Goal: Information Seeking & Learning: Learn about a topic

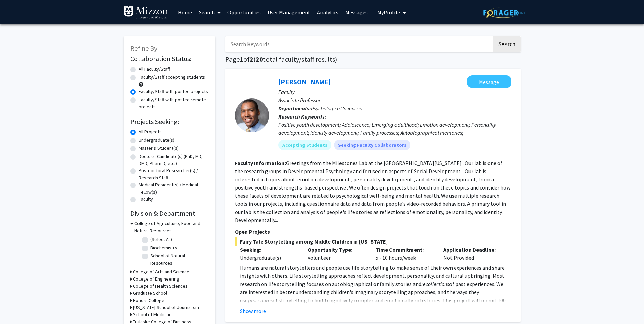
click at [319, 12] on link "Analytics" at bounding box center [328, 12] width 28 height 24
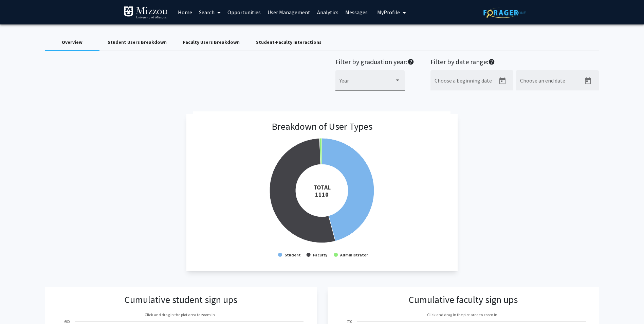
click at [274, 41] on div "Student-Faculty Interactions" at bounding box center [289, 42] width 66 height 7
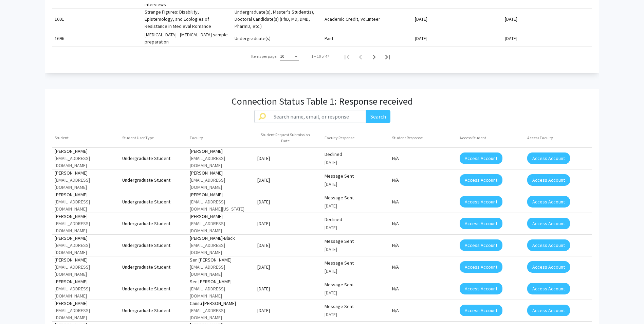
scroll to position [442, 0]
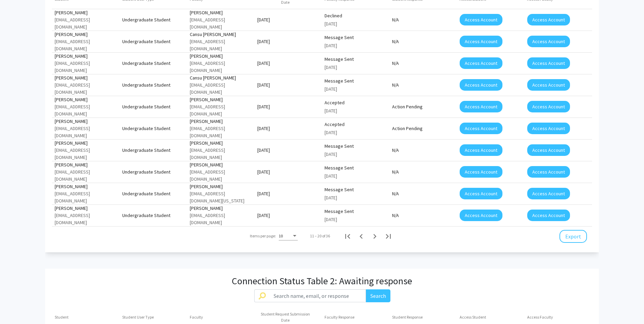
scroll to position [476, 0]
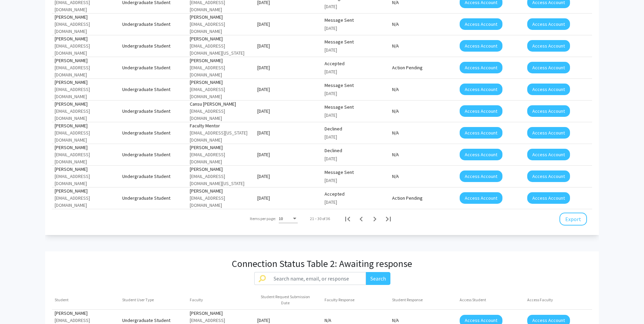
scroll to position [578, 0]
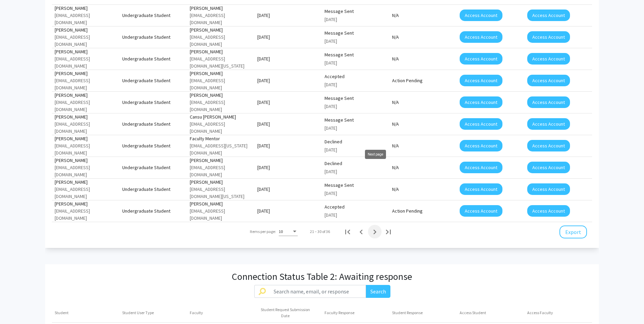
click at [371, 227] on icon "Next page" at bounding box center [375, 232] width 10 height 10
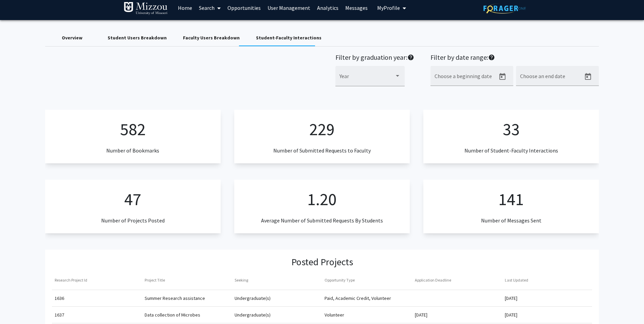
scroll to position [0, 0]
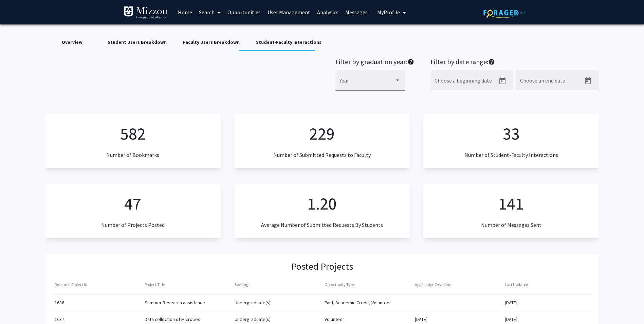
click at [207, 13] on link "Search" at bounding box center [210, 12] width 29 height 24
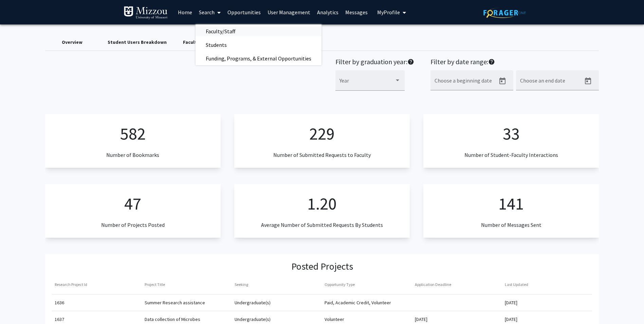
click at [218, 33] on span "Faculty/Staff" at bounding box center [221, 31] width 50 height 14
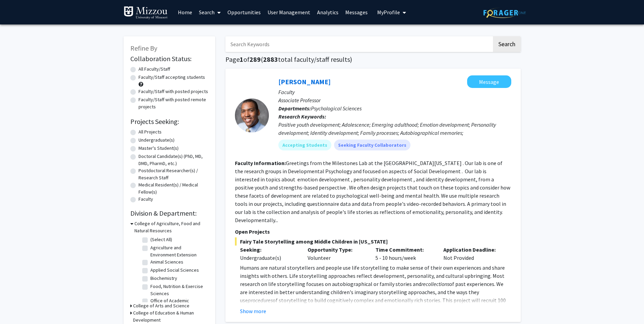
click at [438, 46] on input "Search Keywords" at bounding box center [359, 44] width 267 height 16
type input "Kalton"
click at [493, 36] on button "Search" at bounding box center [507, 44] width 28 height 16
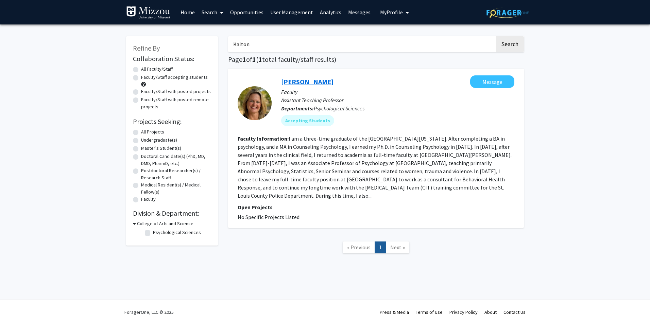
click at [304, 78] on link "[PERSON_NAME]" at bounding box center [307, 81] width 52 height 8
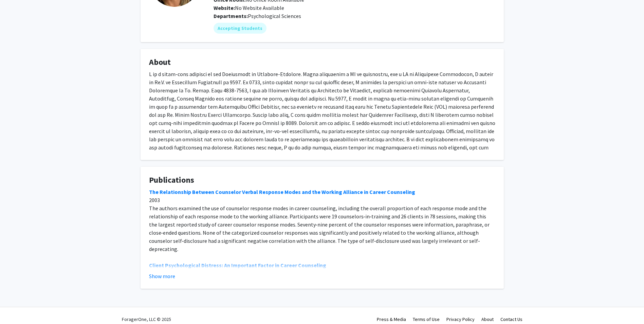
scroll to position [89, 0]
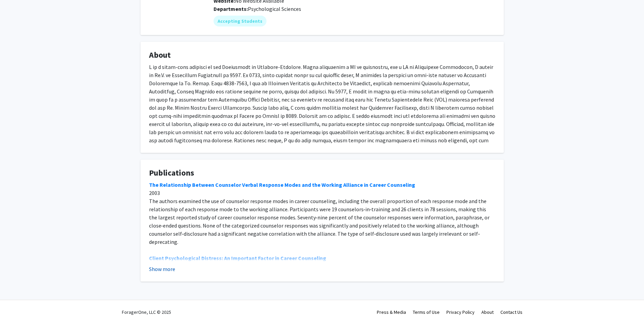
click at [172, 267] on button "Show more" at bounding box center [162, 269] width 26 height 8
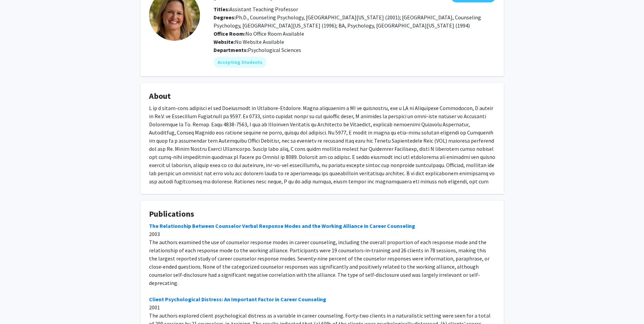
scroll to position [0, 0]
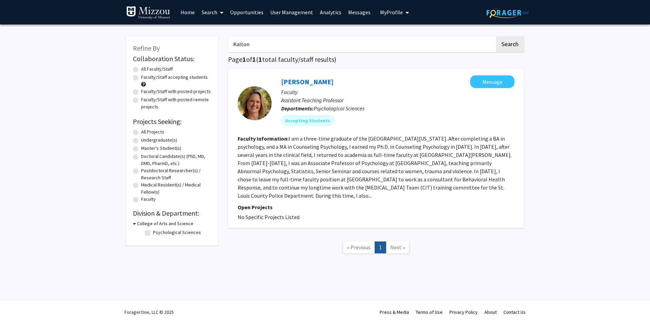
click at [323, 16] on link "Analytics" at bounding box center [330, 12] width 28 height 24
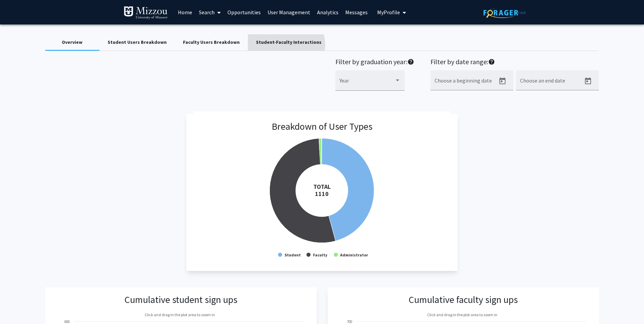
click at [275, 45] on div "Student-Faculty Interactions" at bounding box center [289, 42] width 66 height 7
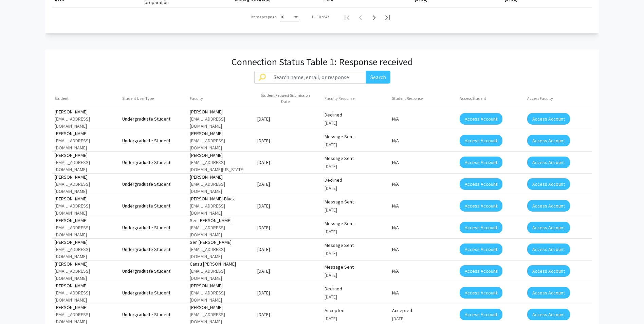
scroll to position [476, 0]
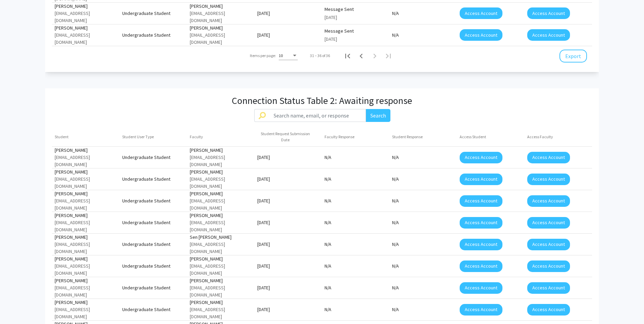
scroll to position [692, 0]
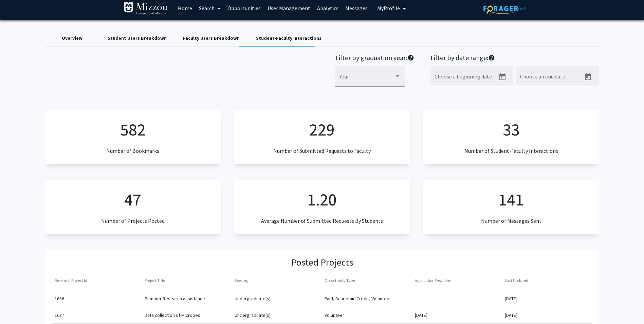
scroll to position [0, 0]
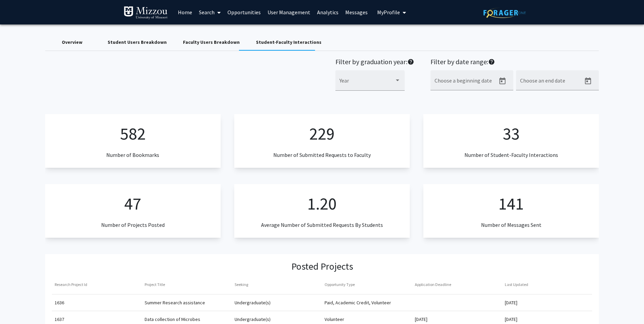
click at [211, 13] on link "Search" at bounding box center [210, 12] width 29 height 24
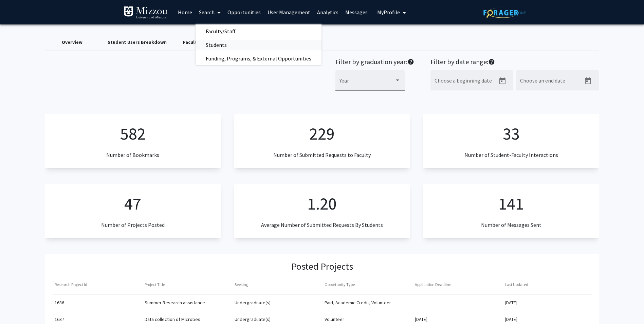
click at [217, 41] on span "Students" at bounding box center [216, 45] width 41 height 14
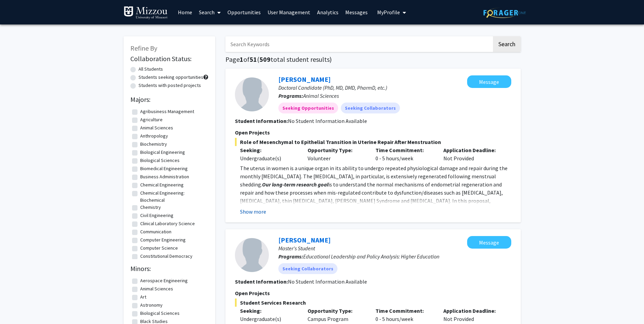
click at [257, 210] on button "Show more" at bounding box center [253, 212] width 26 height 8
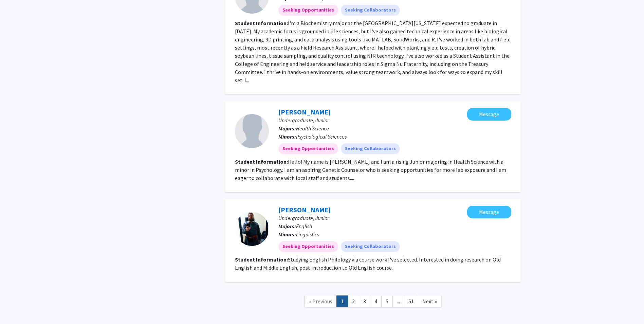
scroll to position [1012, 0]
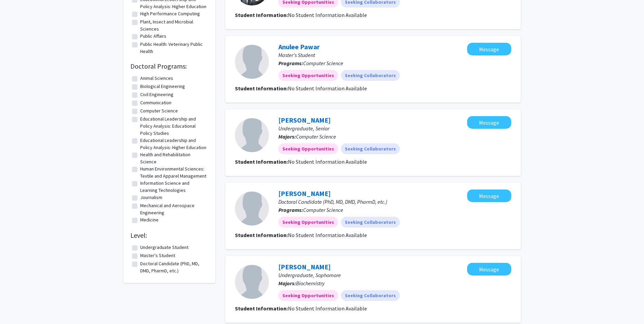
scroll to position [555, 0]
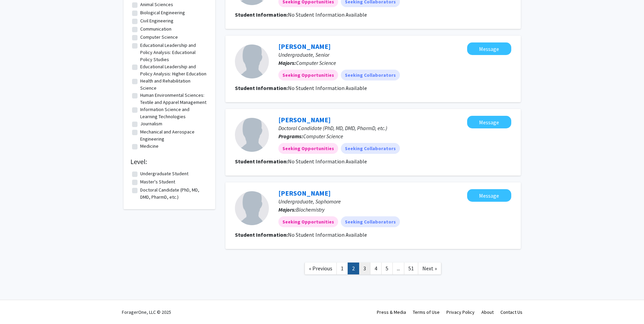
click at [362, 270] on link "3" at bounding box center [365, 269] width 12 height 12
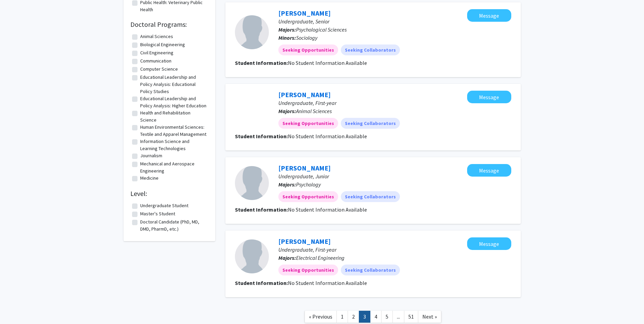
scroll to position [544, 0]
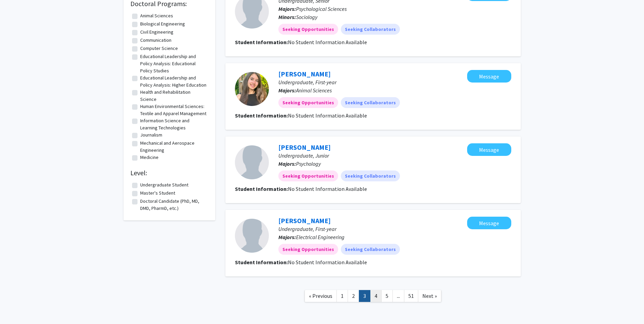
click at [375, 300] on link "4" at bounding box center [376, 296] width 12 height 12
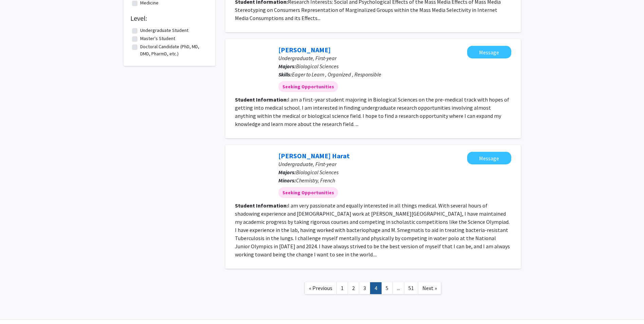
scroll to position [718, 0]
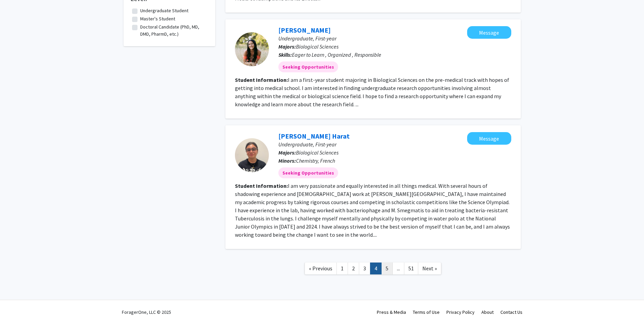
click at [388, 270] on link "5" at bounding box center [387, 269] width 12 height 12
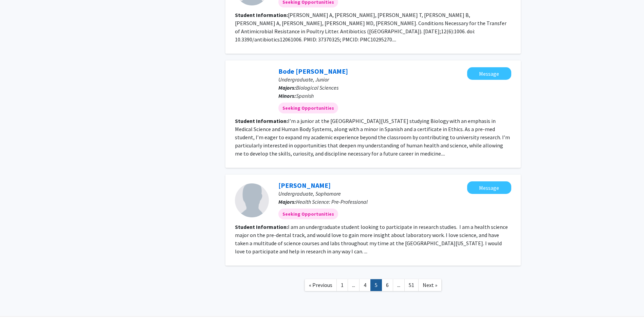
scroll to position [881, 0]
click at [386, 279] on link "6" at bounding box center [388, 285] width 12 height 12
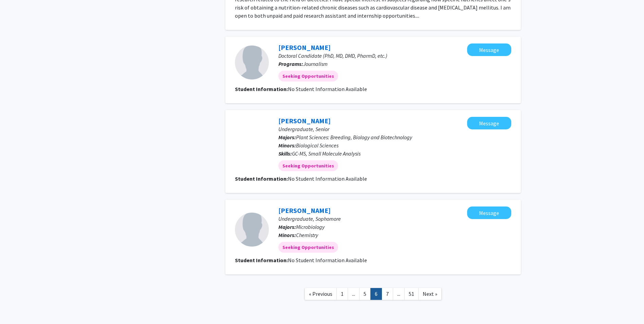
scroll to position [807, 0]
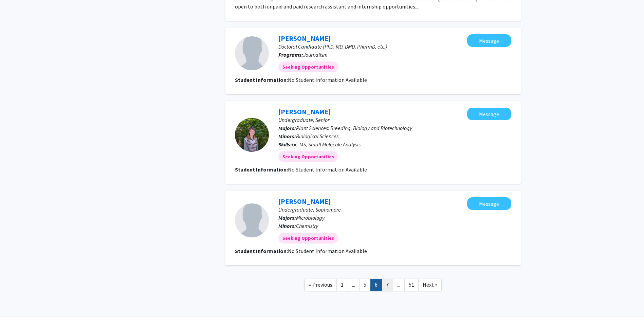
click at [386, 279] on link "7" at bounding box center [388, 285] width 12 height 12
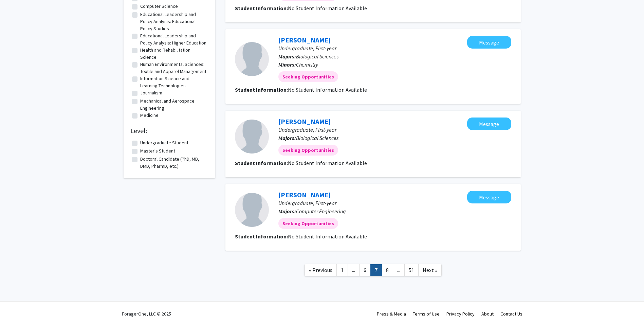
scroll to position [587, 0]
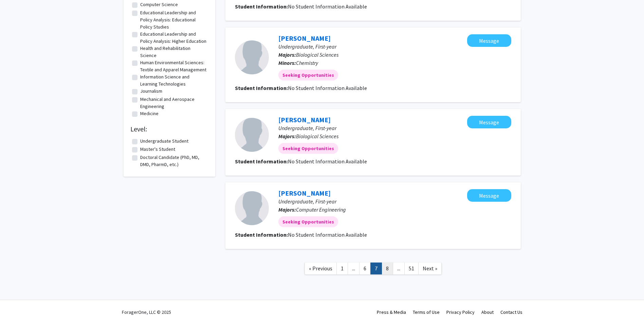
click at [388, 267] on link "8" at bounding box center [388, 269] width 12 height 12
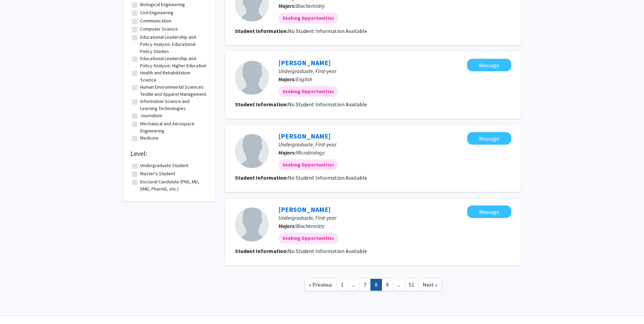
scroll to position [579, 0]
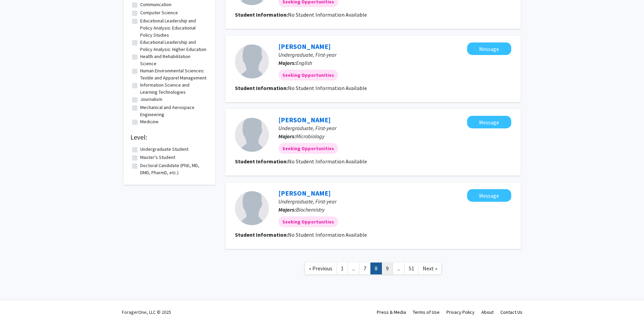
click at [389, 271] on link "9" at bounding box center [388, 269] width 12 height 12
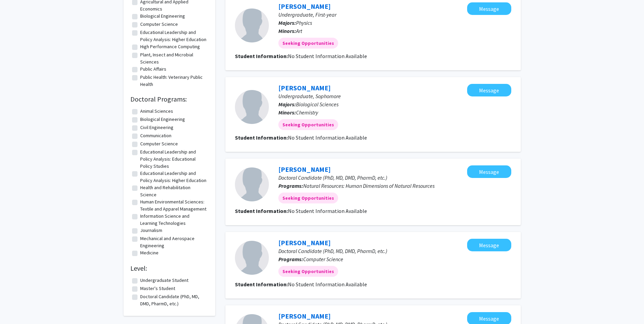
scroll to position [571, 0]
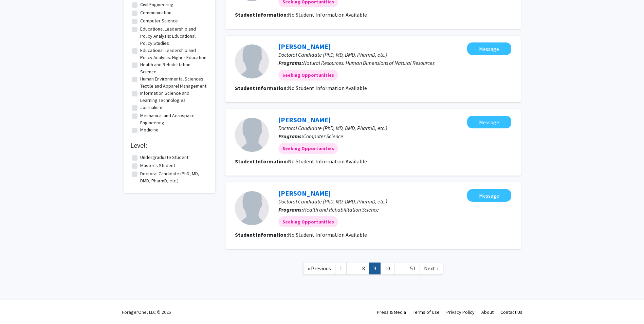
click at [389, 271] on link "10" at bounding box center [387, 269] width 14 height 12
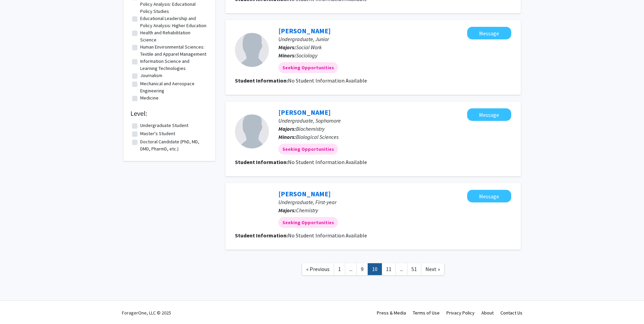
scroll to position [604, 0]
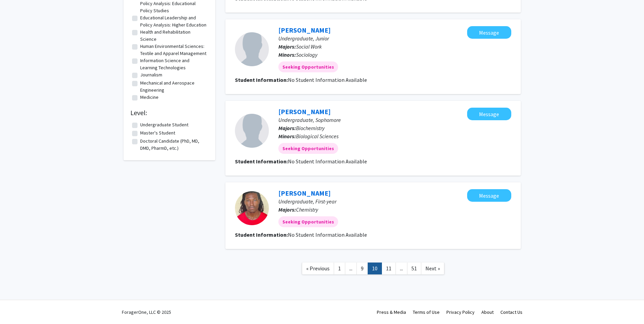
click at [389, 271] on link "11" at bounding box center [389, 269] width 14 height 12
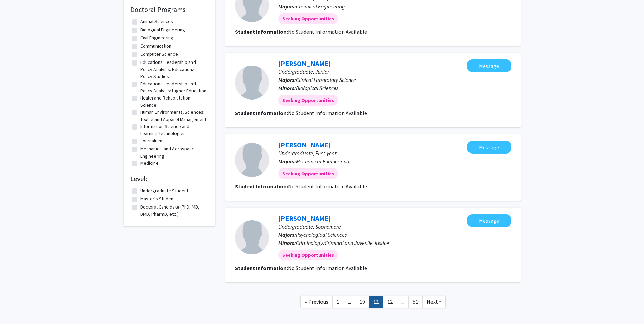
scroll to position [571, 0]
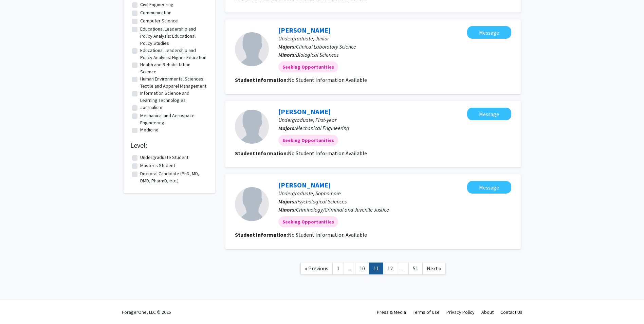
click at [389, 271] on link "12" at bounding box center [390, 269] width 14 height 12
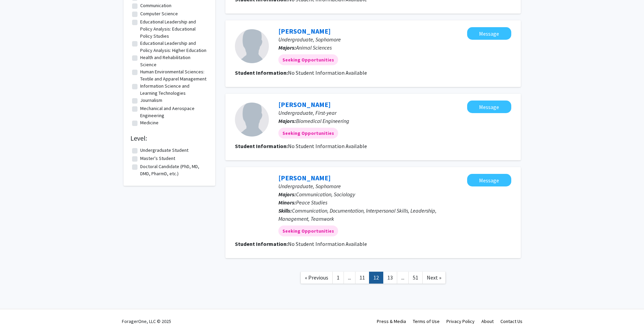
scroll to position [587, 0]
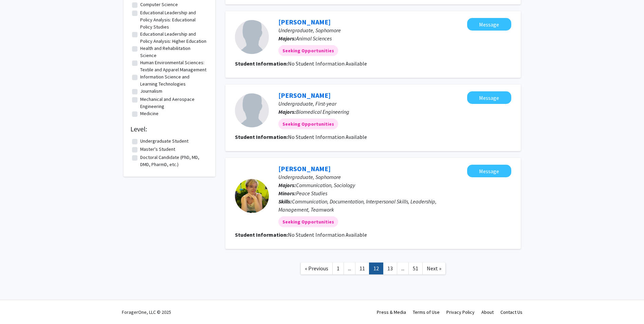
click at [389, 271] on link "13" at bounding box center [390, 269] width 14 height 12
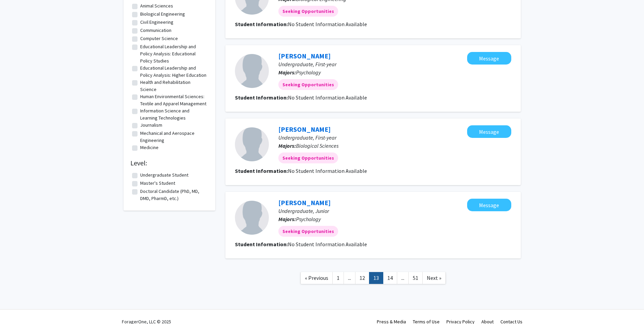
scroll to position [563, 0]
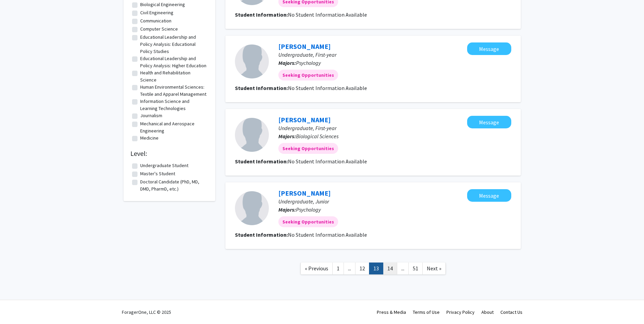
click at [384, 269] on link "14" at bounding box center [390, 269] width 14 height 12
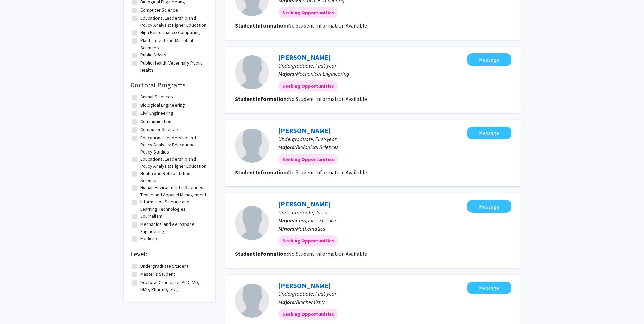
scroll to position [544, 0]
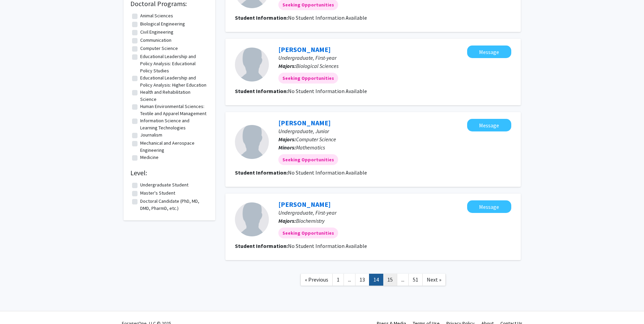
click at [389, 278] on link "15" at bounding box center [390, 280] width 14 height 12
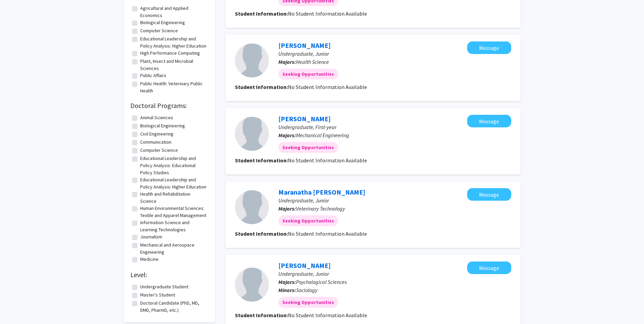
scroll to position [578, 0]
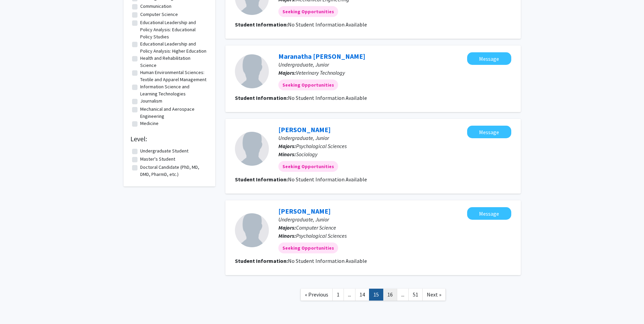
click at [387, 291] on link "16" at bounding box center [390, 295] width 14 height 12
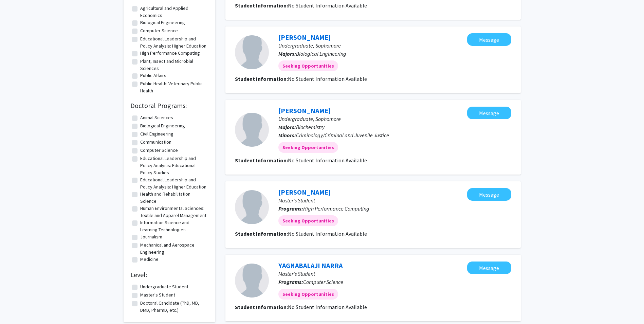
scroll to position [587, 0]
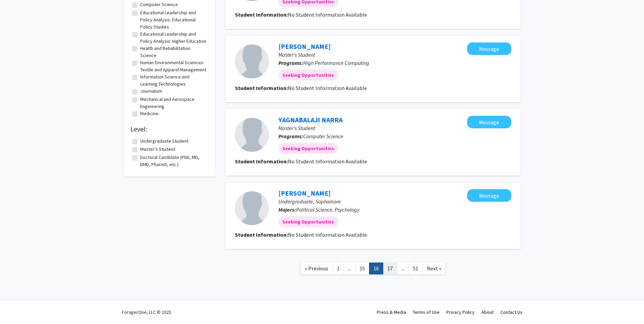
click at [390, 269] on link "17" at bounding box center [390, 269] width 14 height 12
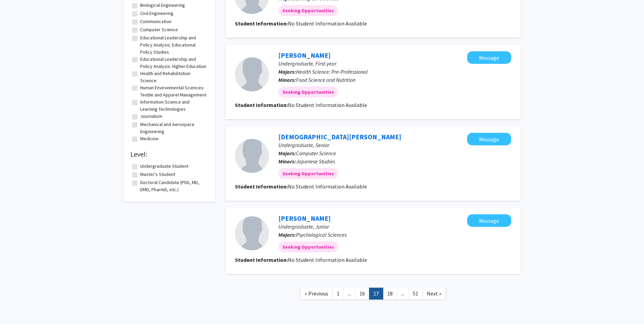
scroll to position [587, 0]
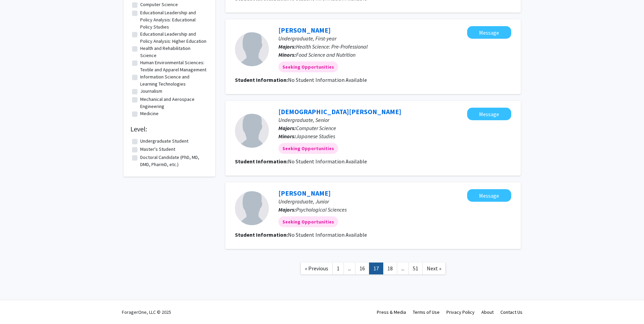
click at [390, 269] on link "18" at bounding box center [390, 269] width 14 height 12
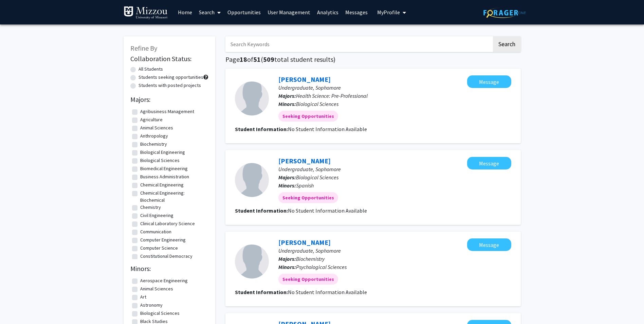
click at [324, 15] on link "Analytics" at bounding box center [328, 12] width 28 height 24
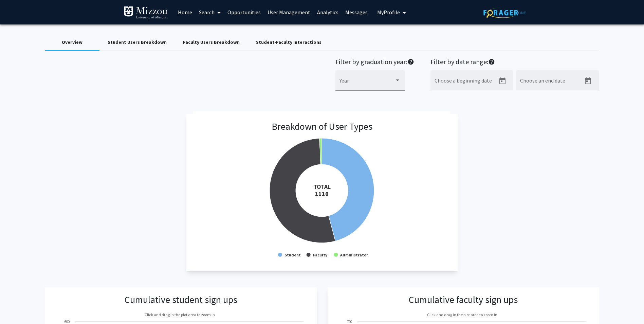
click at [159, 44] on div "Student Users Breakdown" at bounding box center [137, 42] width 59 height 7
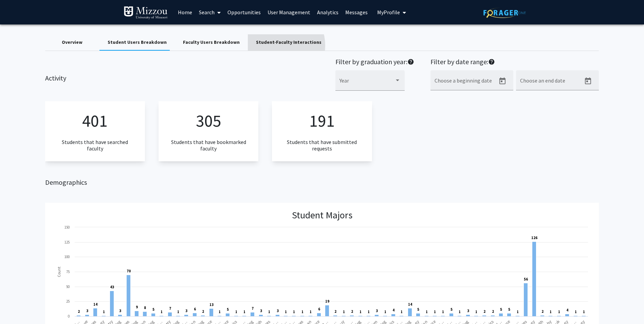
click at [268, 46] on div "Student-Faculty Interactions" at bounding box center [289, 42] width 66 height 7
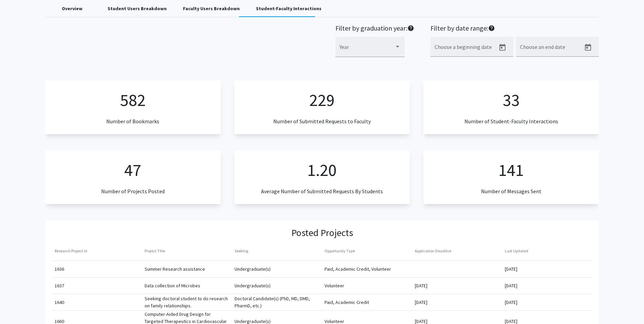
scroll to position [34, 0]
